Goal: Find specific page/section: Find specific page/section

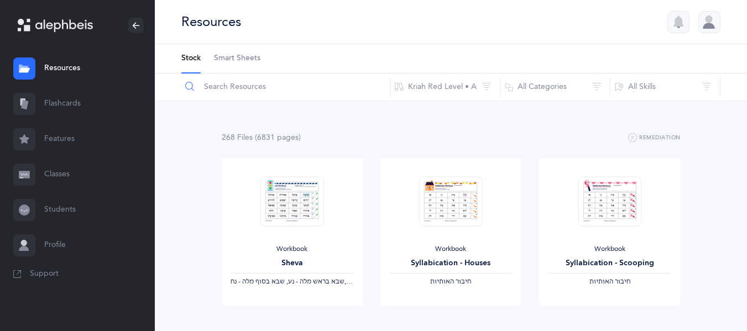
click at [244, 88] on input "text" at bounding box center [285, 87] width 209 height 27
type input "song"
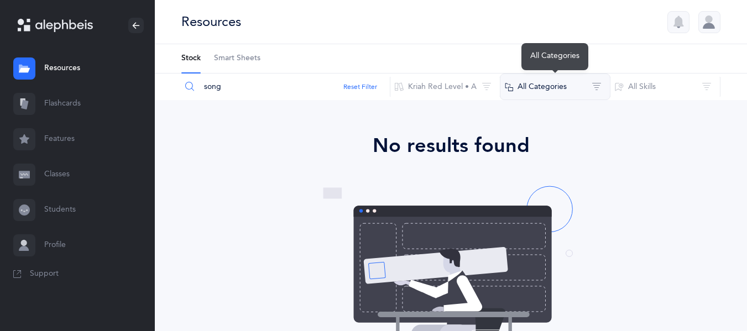
click at [520, 82] on button "All Categories" at bounding box center [555, 87] width 111 height 27
click at [601, 87] on button "All Categories" at bounding box center [555, 87] width 111 height 27
click at [594, 90] on button "All Categories" at bounding box center [555, 87] width 111 height 27
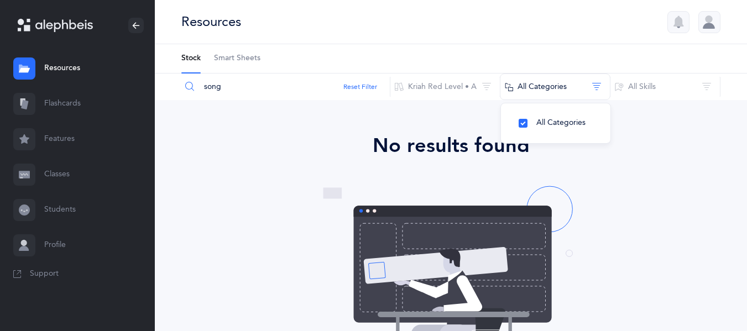
drag, startPoint x: 228, startPoint y: 89, endPoint x: 150, endPoint y: 90, distance: 77.9
click at [150, 90] on main "[PERSON_NAME] Resources Resources Flashcards Flashcards Features Features Class…" at bounding box center [373, 257] width 747 height 515
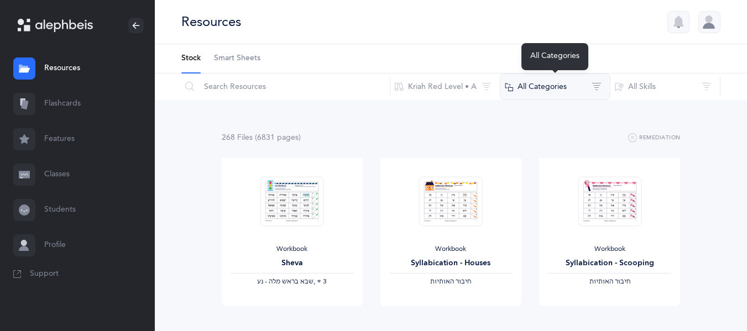
click at [595, 83] on button "All Categories" at bounding box center [555, 87] width 111 height 27
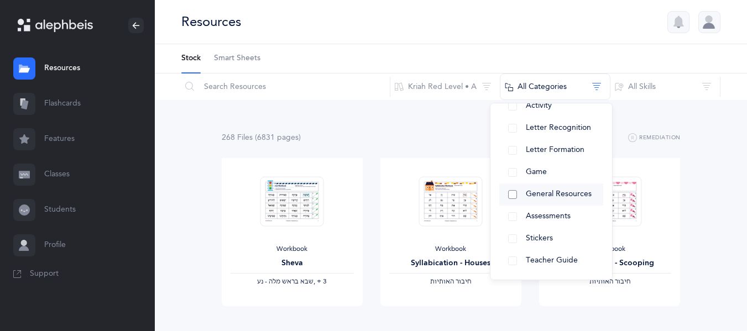
scroll to position [160, 0]
click at [579, 201] on button "General Resources" at bounding box center [551, 193] width 104 height 22
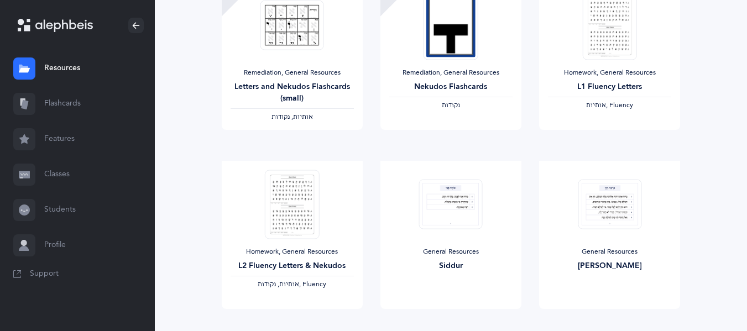
scroll to position [356, 0]
click at [324, 274] on div "Homework, General Resources L2 Fluency Letters & Nekudos ‫אותיות, נקודות‬ , Flu…" at bounding box center [291, 267] width 123 height 41
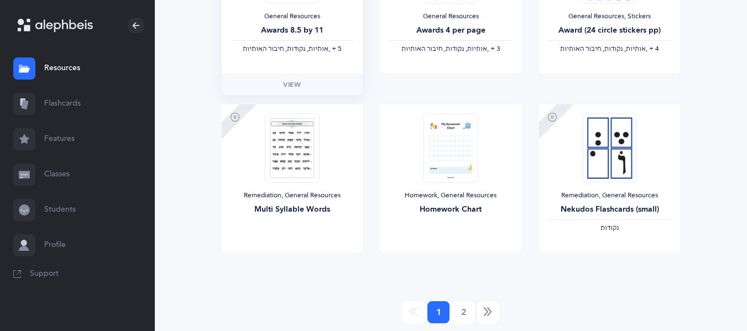
scroll to position [986, 0]
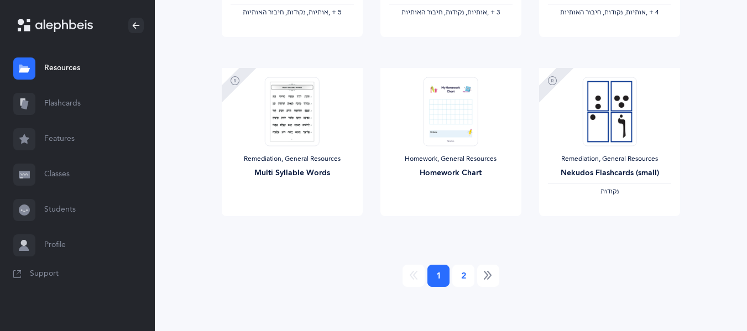
click at [469, 277] on link "2" at bounding box center [463, 276] width 22 height 22
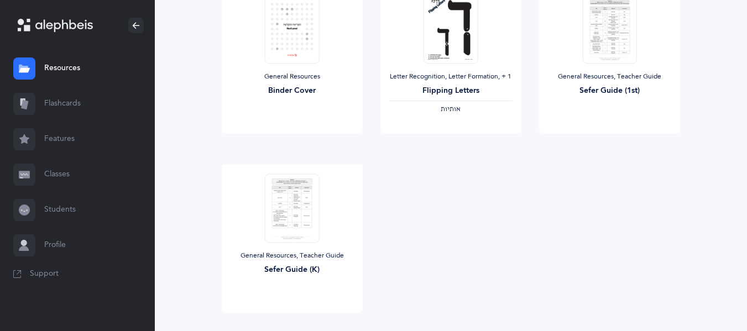
scroll to position [172, 0]
click at [72, 133] on link "Features" at bounding box center [77, 139] width 155 height 35
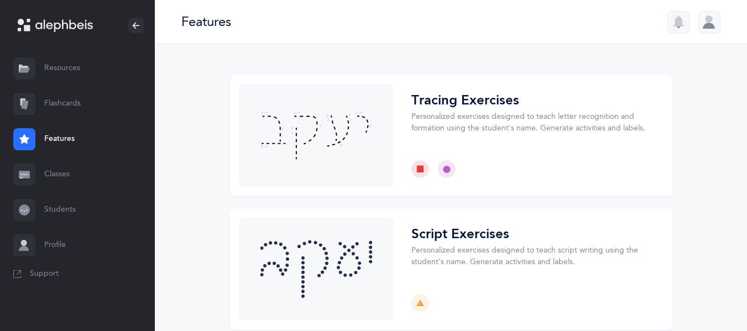
click at [72, 109] on link "Flashcards" at bounding box center [77, 103] width 155 height 35
